Goal: Communication & Community: Connect with others

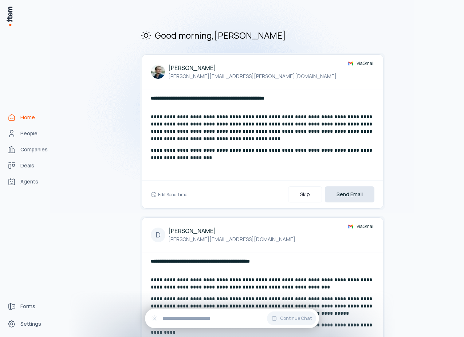
click at [336, 192] on button "Send Email" at bounding box center [350, 194] width 50 height 16
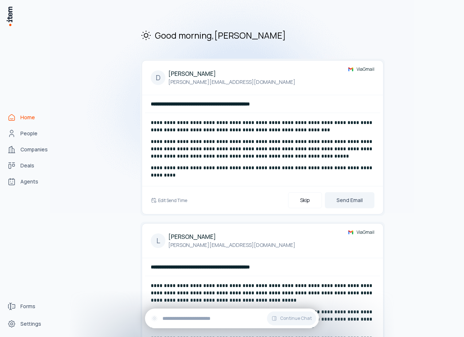
click at [336, 192] on button "Send Email" at bounding box center [350, 200] width 50 height 16
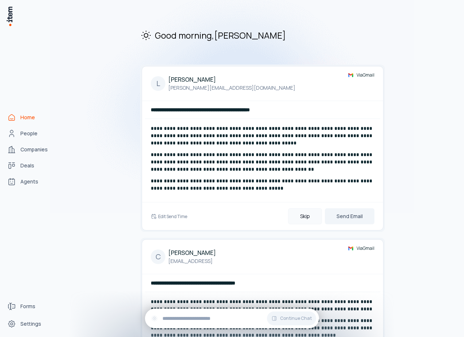
click at [309, 219] on button "Skip" at bounding box center [305, 216] width 34 height 16
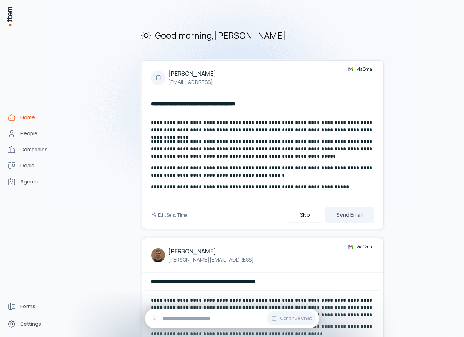
click at [309, 219] on button "Skip" at bounding box center [305, 215] width 34 height 16
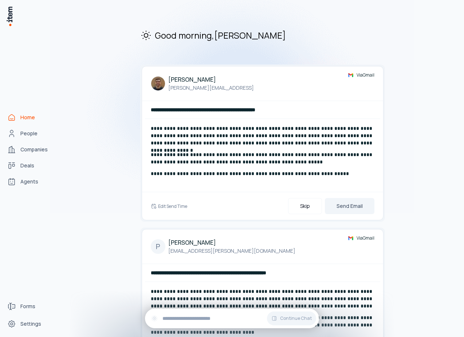
click at [309, 219] on div "**********" at bounding box center [263, 143] width 242 height 154
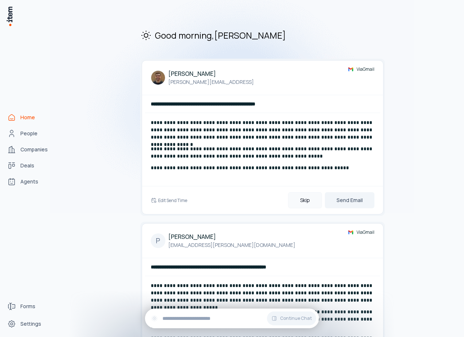
click at [309, 206] on button "Skip" at bounding box center [305, 200] width 34 height 16
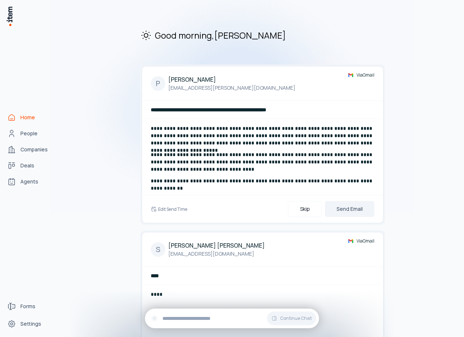
click at [309, 206] on button "Skip" at bounding box center [305, 209] width 34 height 16
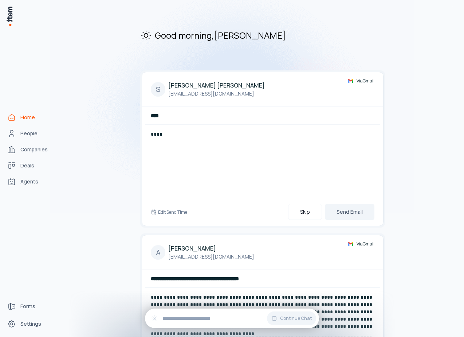
click at [309, 206] on button "Skip" at bounding box center [305, 212] width 34 height 16
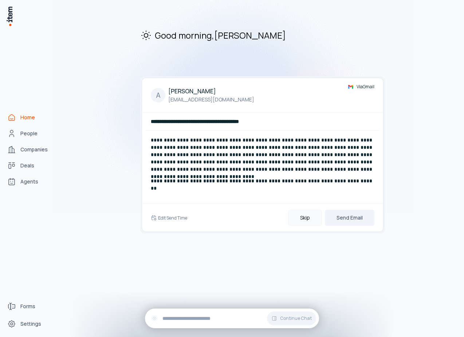
click at [309, 216] on button "Skip" at bounding box center [305, 217] width 34 height 16
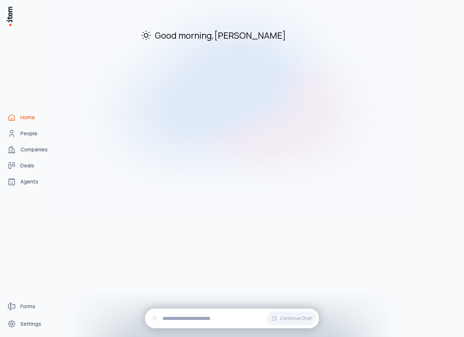
click at [32, 118] on span "Home" at bounding box center [27, 117] width 15 height 7
